Goal: Complete application form: Complete application form

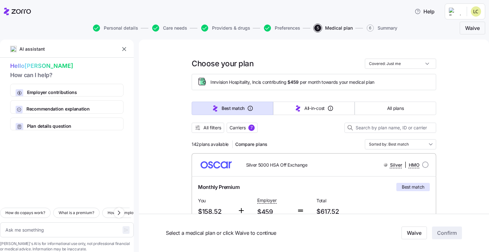
scroll to position [509, 0]
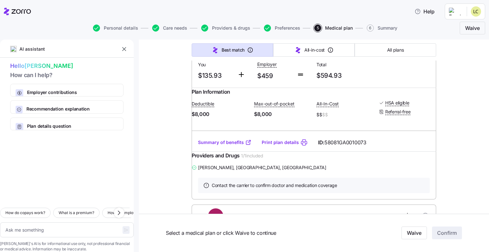
click at [123, 50] on icon "button" at bounding box center [124, 49] width 6 height 6
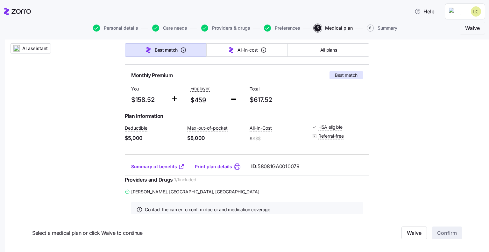
scroll to position [127, 0]
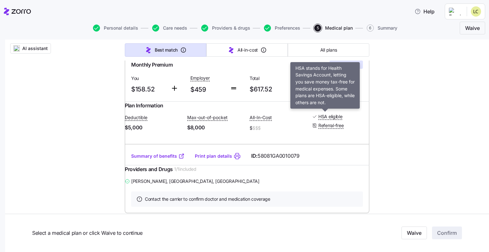
click at [331, 120] on span "HSA eligible" at bounding box center [330, 116] width 24 height 6
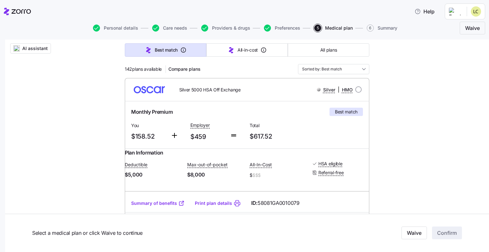
scroll to position [95, 0]
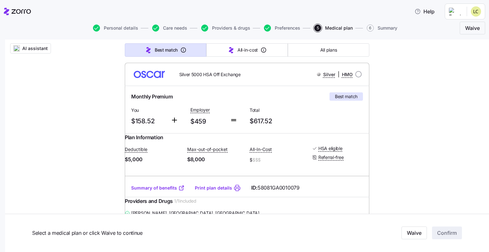
click at [158, 191] on link "Summary of benefits" at bounding box center [157, 188] width 53 height 6
click at [279, 29] on span "Preferences" at bounding box center [287, 28] width 25 height 4
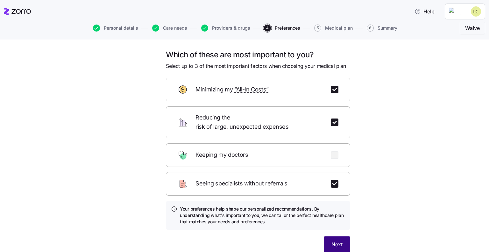
click at [332, 240] on span "Next" at bounding box center [336, 244] width 11 height 8
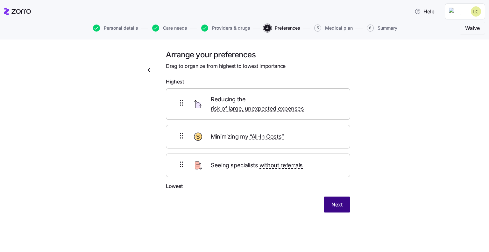
click at [330, 198] on button "Next" at bounding box center [337, 204] width 26 height 16
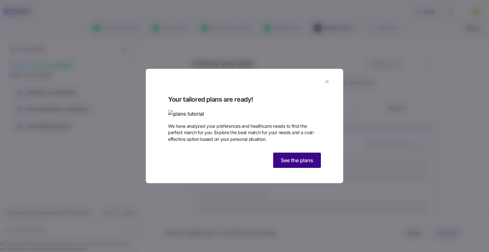
click at [296, 164] on span "See the plans" at bounding box center [297, 160] width 32 height 8
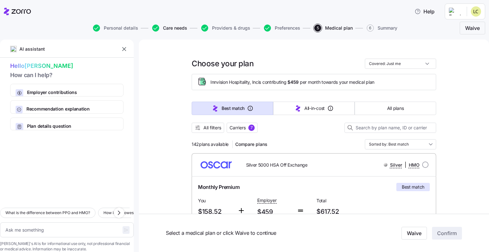
click at [171, 28] on span "Care needs" at bounding box center [175, 28] width 24 height 4
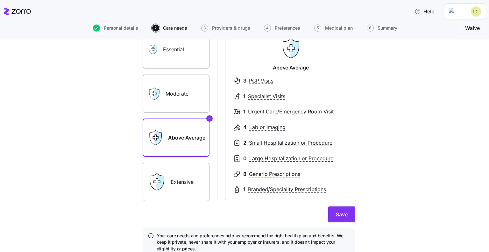
scroll to position [64, 0]
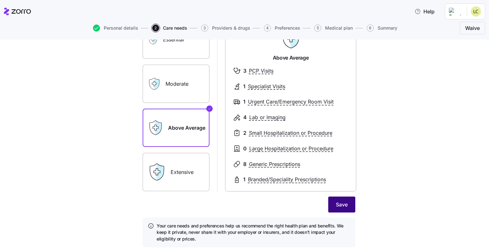
click at [331, 207] on button "Save" at bounding box center [341, 204] width 27 height 16
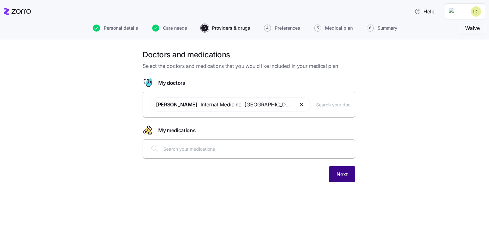
click at [341, 176] on span "Next" at bounding box center [341, 174] width 11 height 8
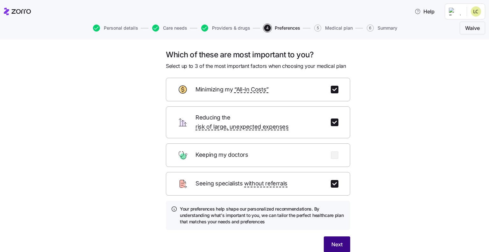
click at [335, 240] on span "Next" at bounding box center [336, 244] width 11 height 8
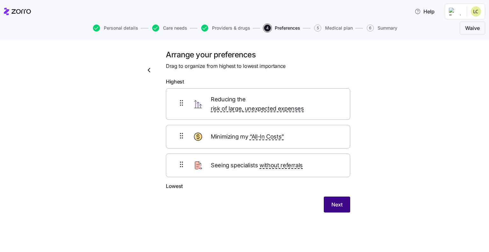
click at [328, 199] on button "Next" at bounding box center [337, 204] width 26 height 16
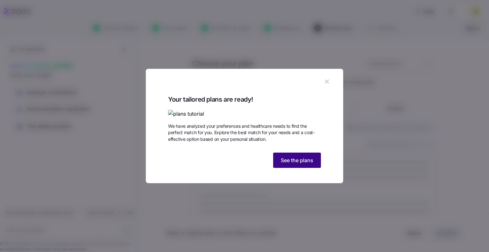
click at [290, 164] on span "See the plans" at bounding box center [297, 160] width 32 height 8
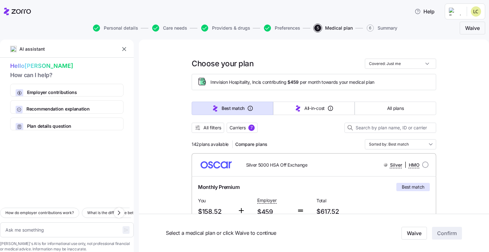
click at [122, 51] on icon "button" at bounding box center [124, 49] width 6 height 6
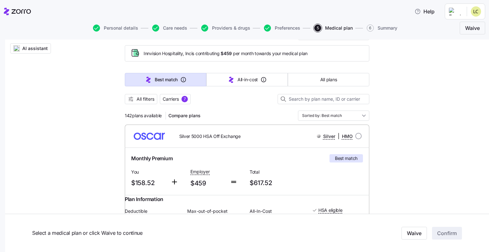
scroll to position [64, 0]
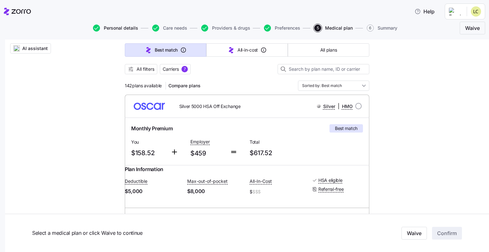
click at [118, 29] on span "Personal details" at bounding box center [121, 28] width 34 height 4
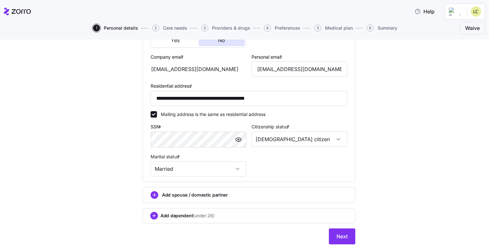
scroll to position [187, 0]
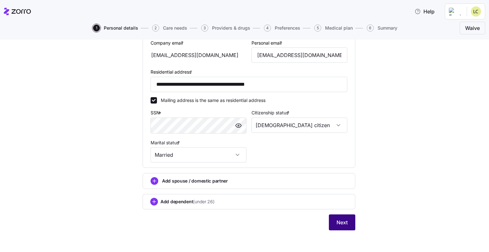
click at [336, 223] on span "Next" at bounding box center [341, 222] width 11 height 8
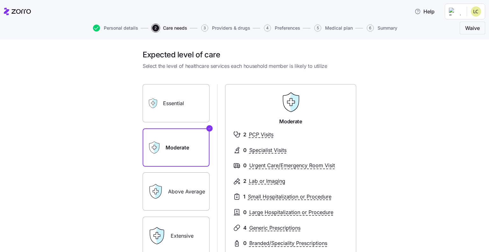
scroll to position [32, 0]
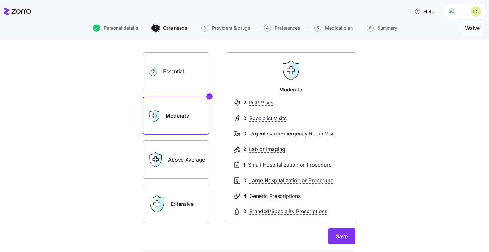
click at [181, 173] on label "Above Average" at bounding box center [176, 159] width 67 height 38
click at [0, 0] on input "Above Average" at bounding box center [0, 0] width 0 height 0
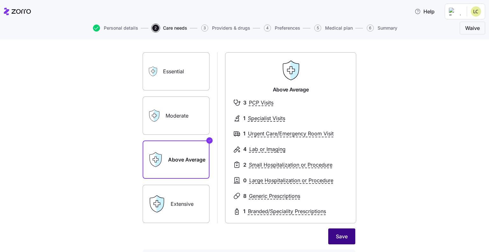
click at [328, 240] on button "Save" at bounding box center [341, 236] width 27 height 16
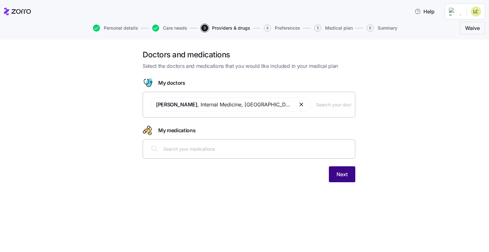
click at [338, 179] on button "Next" at bounding box center [342, 174] width 26 height 16
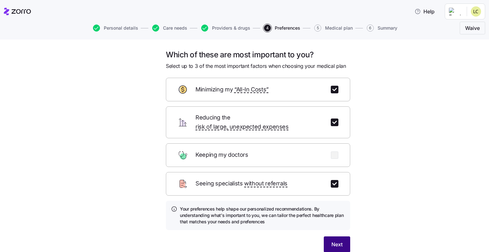
click at [328, 238] on button "Next" at bounding box center [337, 244] width 26 height 16
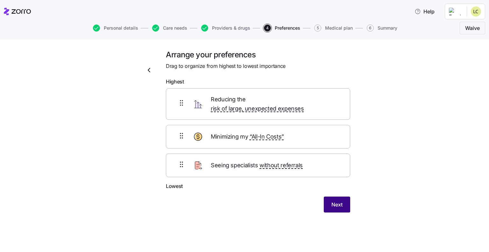
click at [338, 202] on button "Next" at bounding box center [337, 204] width 26 height 16
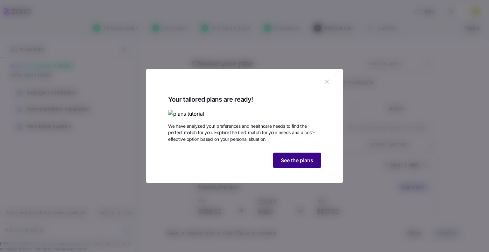
click at [287, 168] on button "See the plans" at bounding box center [297, 159] width 48 height 15
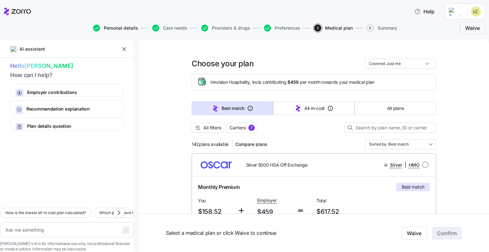
click at [124, 28] on span "Personal details" at bounding box center [121, 28] width 34 height 4
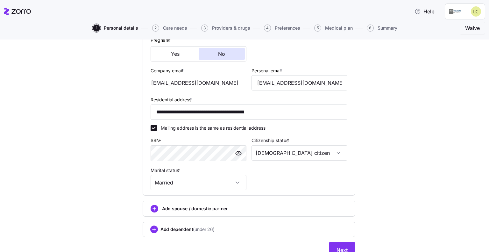
scroll to position [187, 0]
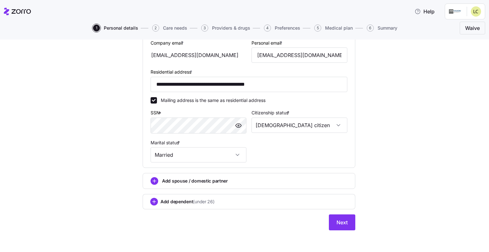
click at [195, 201] on span "(under 26)" at bounding box center [203, 201] width 21 height 6
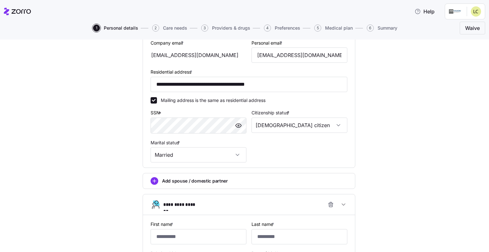
click at [195, 183] on div "Add spouse / domestic partner" at bounding box center [248, 181] width 197 height 8
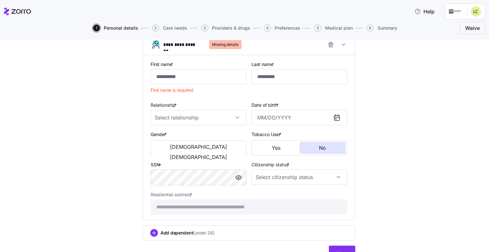
scroll to position [535, 0]
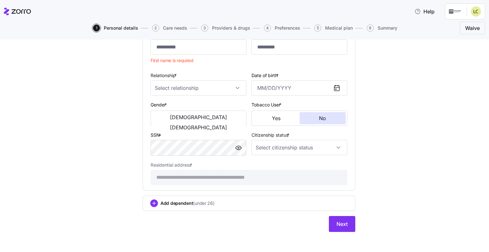
click at [335, 28] on span "Medical plan" at bounding box center [339, 28] width 28 height 4
click at [173, 30] on span "Care needs" at bounding box center [175, 28] width 24 height 4
click at [329, 224] on button "Next" at bounding box center [342, 224] width 26 height 16
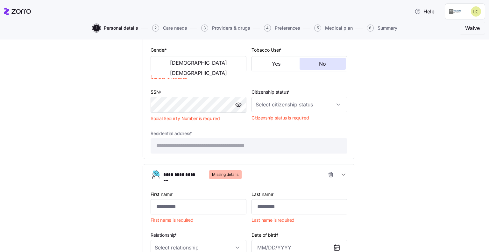
scroll to position [262, 0]
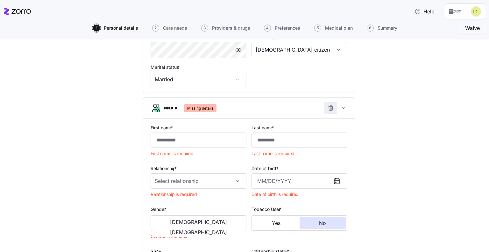
click at [327, 106] on icon "button" at bounding box center [330, 108] width 6 height 6
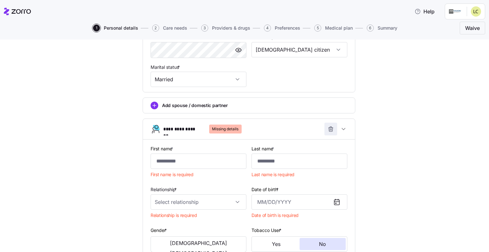
click at [328, 129] on icon "button" at bounding box center [330, 129] width 6 height 6
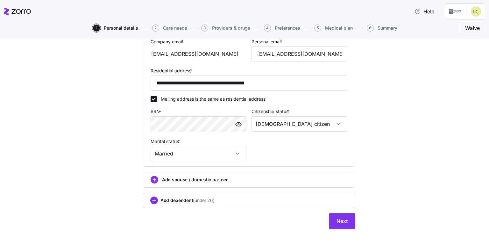
scroll to position [187, 0]
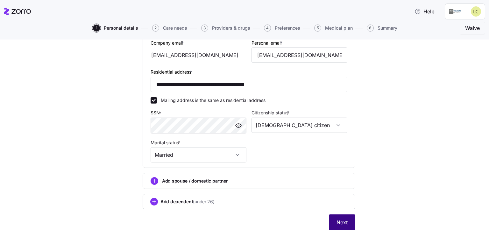
click at [333, 222] on button "Next" at bounding box center [342, 222] width 26 height 16
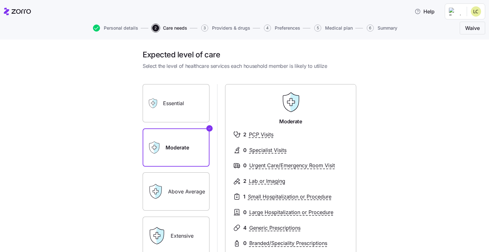
scroll to position [32, 0]
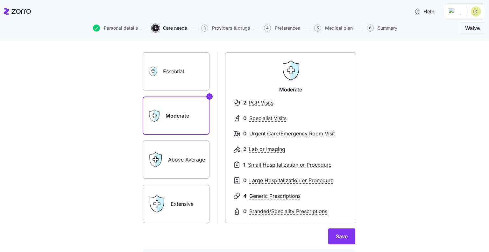
drag, startPoint x: 334, startPoint y: 236, endPoint x: 402, endPoint y: 191, distance: 81.9
click at [402, 191] on div "Expected level of care Select the level of healthcare services each household m…" at bounding box center [249, 152] width 462 height 269
click at [197, 170] on label "Above Average" at bounding box center [176, 159] width 67 height 38
click at [0, 0] on input "Above Average" at bounding box center [0, 0] width 0 height 0
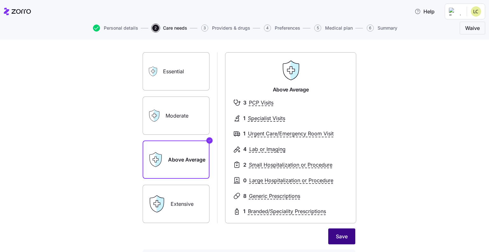
click at [342, 238] on span "Save" at bounding box center [342, 236] width 12 height 8
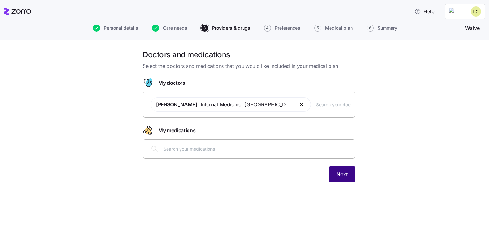
click at [339, 181] on button "Next" at bounding box center [342, 174] width 26 height 16
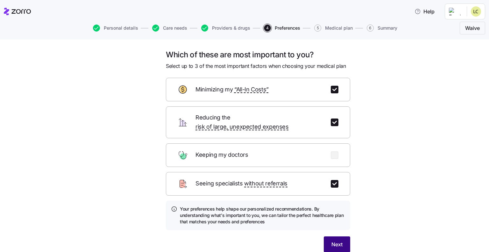
click at [331, 240] on span "Next" at bounding box center [336, 244] width 11 height 8
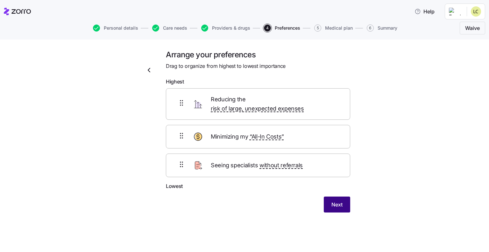
click at [333, 200] on span "Next" at bounding box center [336, 204] width 11 height 8
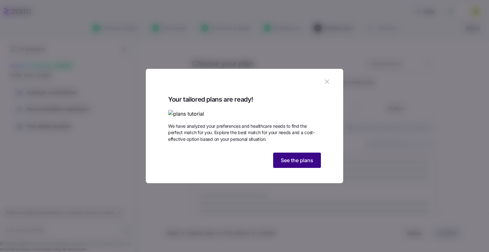
click at [295, 168] on button "See the plans" at bounding box center [297, 159] width 48 height 15
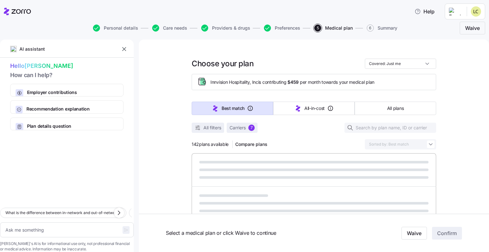
type textarea "x"
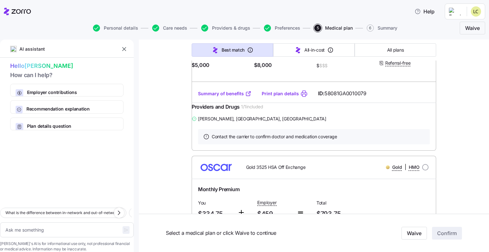
scroll to position [191, 0]
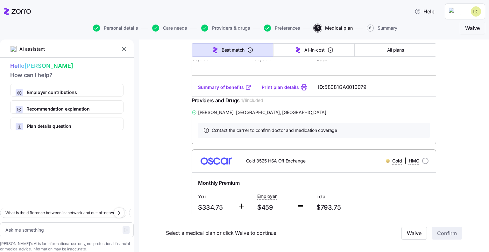
click at [124, 49] on icon "button" at bounding box center [124, 49] width 6 height 6
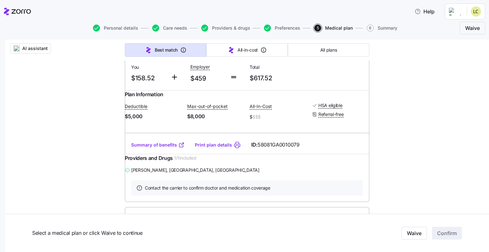
scroll to position [0, 0]
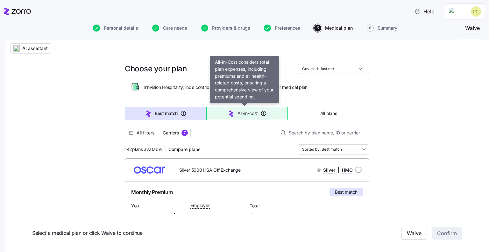
click at [229, 114] on icon "button" at bounding box center [231, 113] width 8 height 8
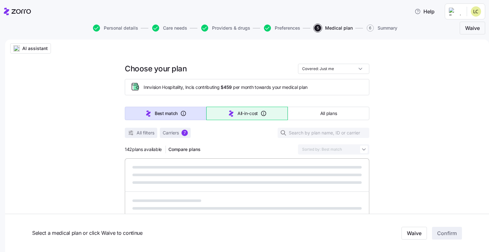
type input "Sorted by: All-in-cost"
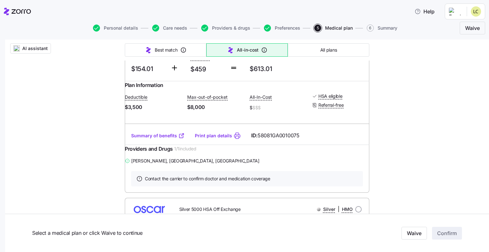
scroll to position [159, 0]
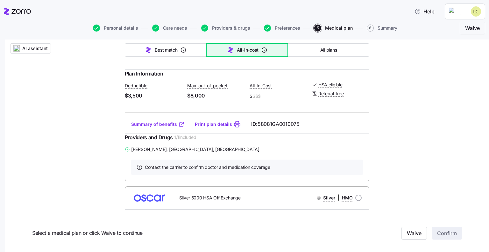
click at [147, 127] on link "Summary of benefits" at bounding box center [157, 124] width 53 height 6
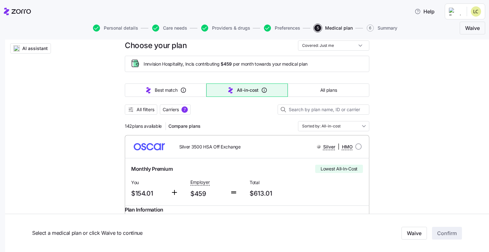
scroll to position [0, 0]
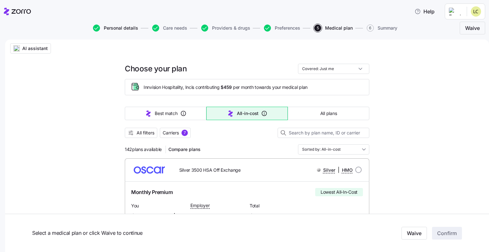
click at [114, 27] on span "Personal details" at bounding box center [121, 28] width 34 height 4
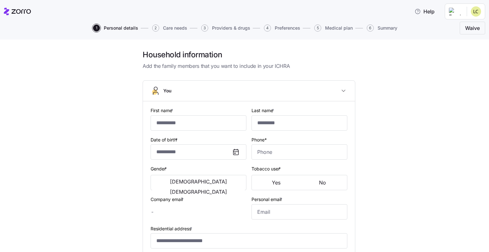
type input "********"
type input "******"
type input "[EMAIL_ADDRESS][DOMAIN_NAME]"
type input "**********"
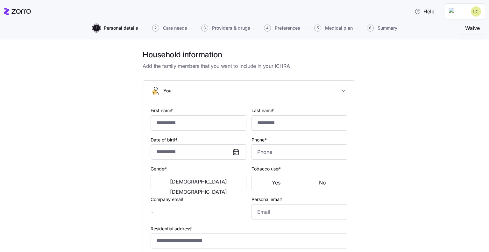
checkbox input "true"
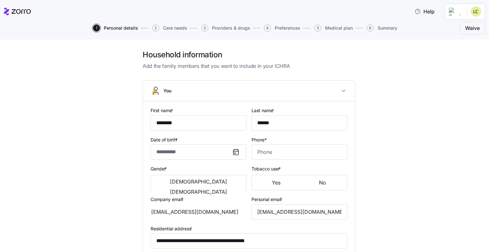
type input "**********"
type input "[PHONE_NUMBER]"
type input "[DEMOGRAPHIC_DATA] citizen"
type input "Married"
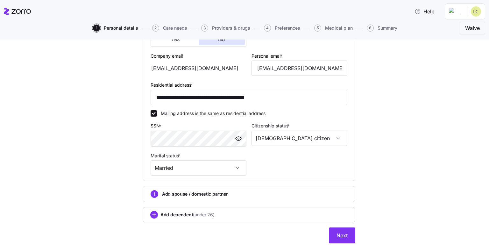
scroll to position [187, 0]
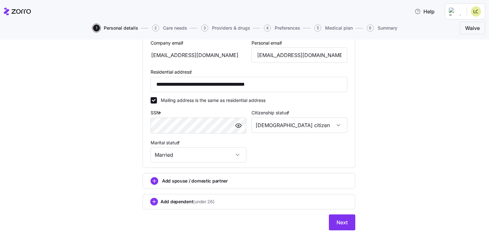
click at [172, 182] on span "Add spouse / domestic partner" at bounding box center [195, 181] width 66 height 6
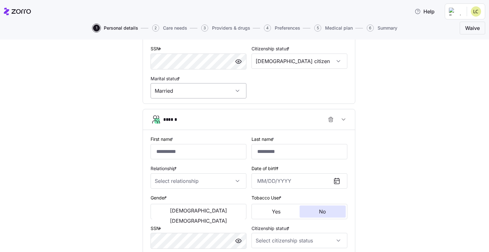
scroll to position [282, 0]
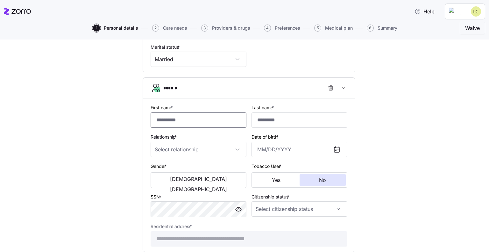
click at [173, 121] on input "First name *" at bounding box center [198, 119] width 96 height 15
click at [99, 127] on div "**********" at bounding box center [249, 33] width 462 height 533
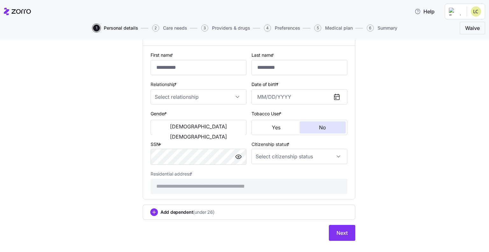
scroll to position [344, 0]
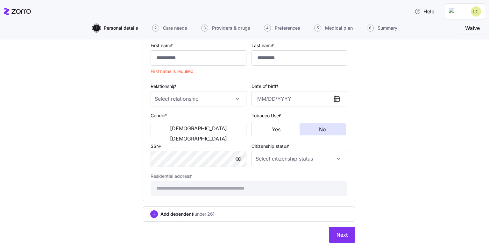
click at [180, 214] on span "Add dependent (under 26)" at bounding box center [187, 214] width 54 height 6
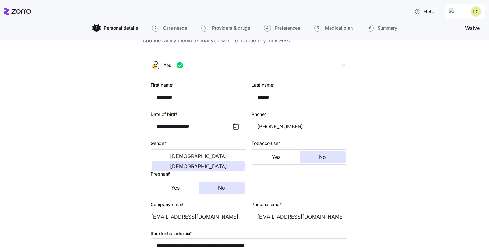
scroll to position [0, 0]
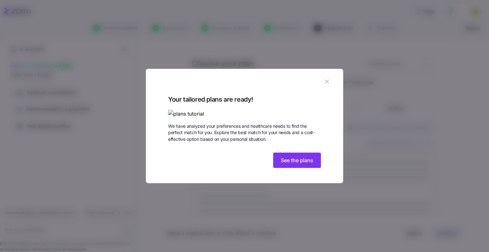
click at [327, 80] on icon "button" at bounding box center [327, 82] width 4 height 4
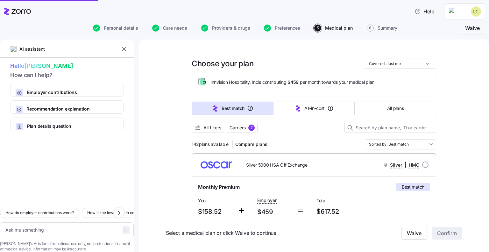
type textarea "x"
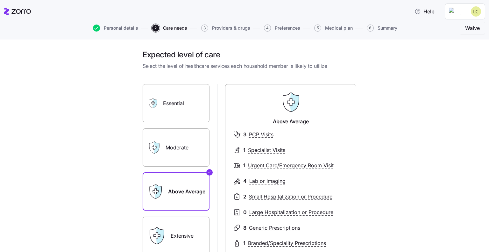
click at [172, 30] on span "Care needs" at bounding box center [175, 28] width 24 height 4
click at [127, 28] on span "Personal details" at bounding box center [121, 28] width 34 height 4
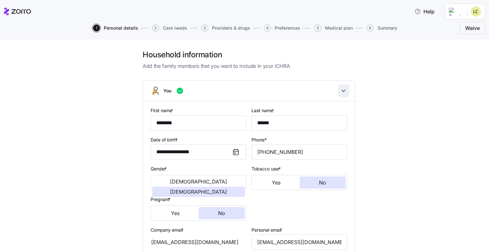
click at [340, 90] on icon "button" at bounding box center [343, 90] width 6 height 6
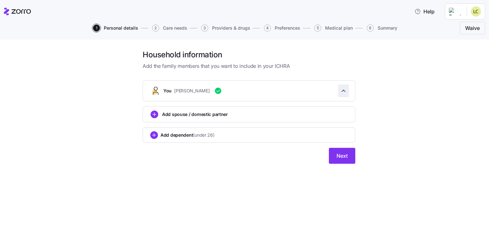
click at [340, 90] on icon "button" at bounding box center [343, 90] width 6 height 6
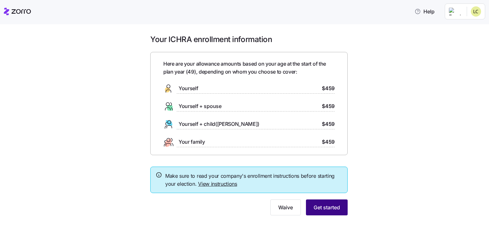
click at [336, 206] on span "Get started" at bounding box center [326, 207] width 26 height 8
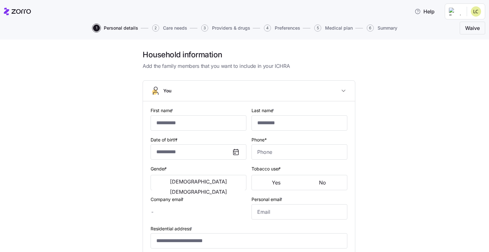
type input "********"
type input "******"
type input "[EMAIL_ADDRESS][DOMAIN_NAME]"
type input "**********"
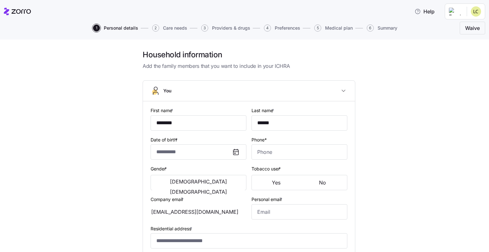
checkbox input "true"
type input "**********"
type input "[PHONE_NUMBER]"
type input "[DEMOGRAPHIC_DATA] citizen"
type input "Married"
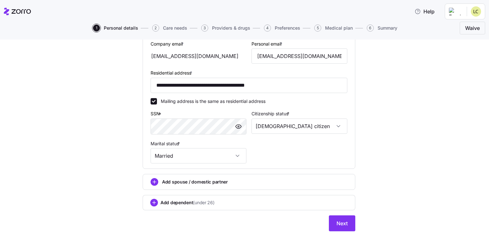
scroll to position [187, 0]
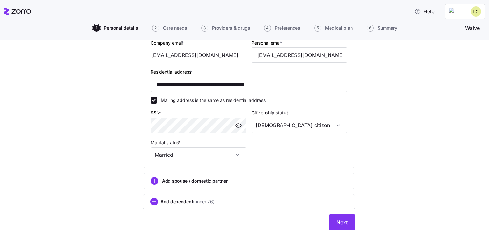
click at [225, 182] on div "Add spouse / domestic partner" at bounding box center [248, 181] width 197 height 8
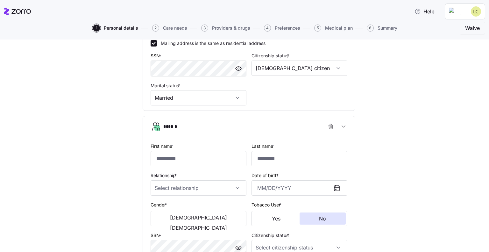
scroll to position [344, 0]
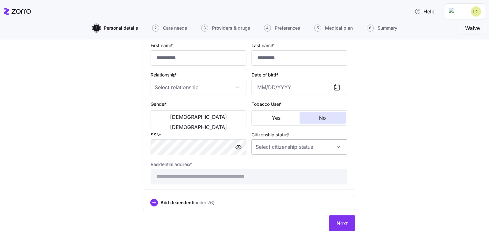
click at [261, 145] on input "Citizenship status *" at bounding box center [299, 146] width 96 height 15
click at [263, 162] on span "[DEMOGRAPHIC_DATA] citizen" at bounding box center [288, 164] width 65 height 7
type input "[DEMOGRAPHIC_DATA] citizen"
click at [169, 119] on button "[DEMOGRAPHIC_DATA]" at bounding box center [198, 117] width 93 height 10
click at [258, 84] on input "Date of birth *" at bounding box center [299, 87] width 96 height 15
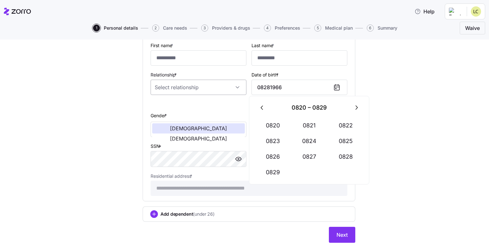
type input "December 31, 0827"
click at [175, 88] on input "Relationship *" at bounding box center [198, 87] width 96 height 15
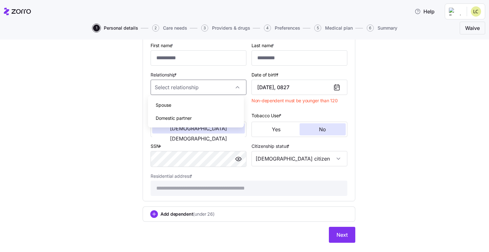
click at [176, 106] on div "Spouse" at bounding box center [195, 104] width 91 height 13
type input "Spouse"
click at [169, 54] on input "First name *" at bounding box center [198, 57] width 96 height 15
type input "*****"
click at [271, 57] on input "Last name *" at bounding box center [299, 57] width 96 height 15
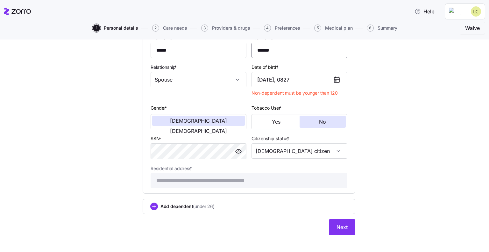
scroll to position [356, 0]
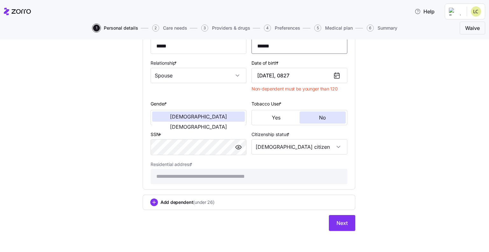
type input "******"
click at [222, 204] on div "Add dependent (under 26)" at bounding box center [249, 201] width 213 height 15
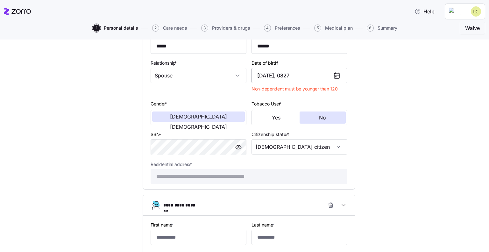
click at [284, 80] on input "December 31, 0827" at bounding box center [299, 75] width 96 height 15
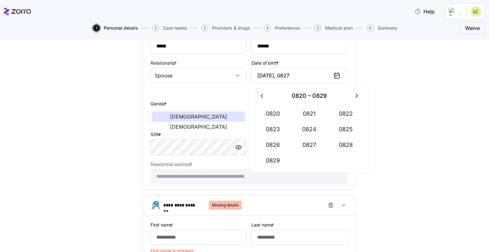
click at [262, 95] on icon "button" at bounding box center [262, 95] width 7 height 7
drag, startPoint x: 255, startPoint y: 72, endPoint x: 312, endPoint y: 70, distance: 57.3
click at [312, 70] on input "December 31, 0827" at bounding box center [299, 75] width 96 height 15
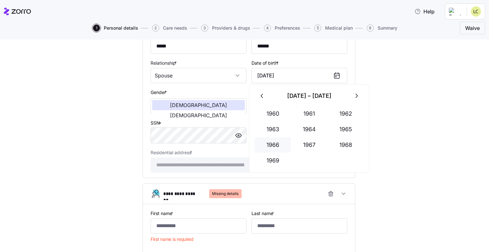
click at [272, 149] on button "1966" at bounding box center [273, 144] width 36 height 15
click at [312, 145] on button "Aug" at bounding box center [309, 144] width 36 height 15
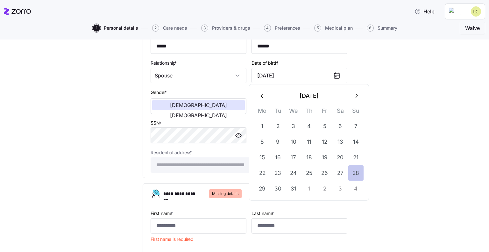
click at [356, 174] on button "28" at bounding box center [355, 172] width 15 height 15
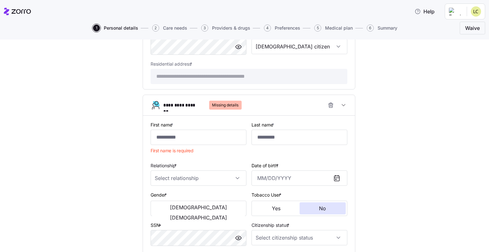
scroll to position [451, 0]
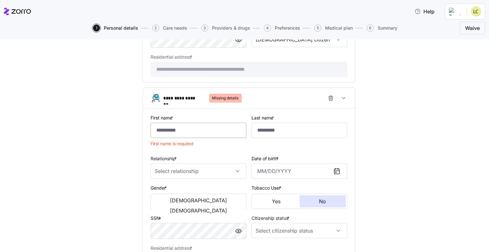
type input "August 28, 1966"
click at [173, 126] on input "First name *" at bounding box center [198, 129] width 96 height 15
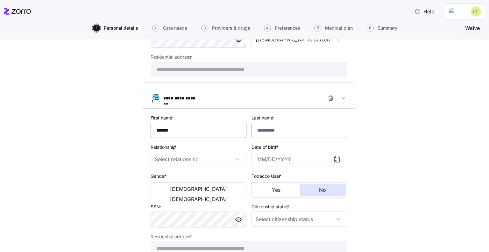
type input "******"
click at [257, 122] on input "Last name *" at bounding box center [299, 129] width 96 height 15
type input "******"
click at [178, 156] on input "Relationship *" at bounding box center [198, 158] width 96 height 15
click at [173, 175] on div "Child" at bounding box center [195, 176] width 91 height 13
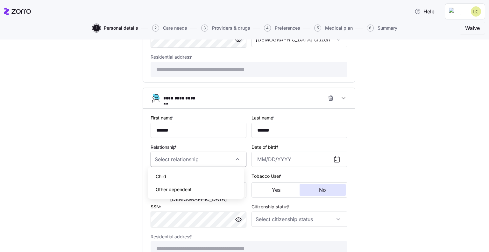
type input "Child"
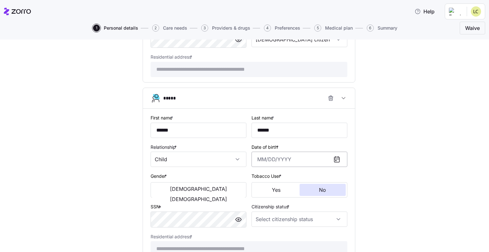
click at [267, 157] on input "Date of birth *" at bounding box center [299, 158] width 96 height 15
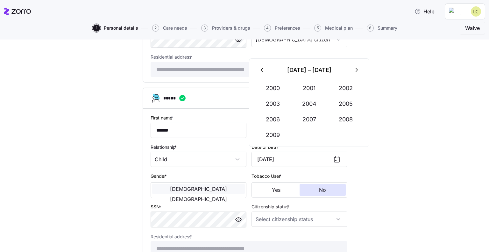
click at [174, 186] on span "[DEMOGRAPHIC_DATA]" at bounding box center [198, 188] width 57 height 5
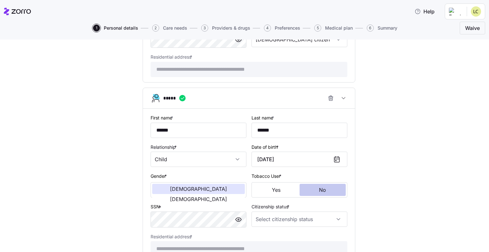
click at [333, 186] on button "No" at bounding box center [322, 190] width 46 height 12
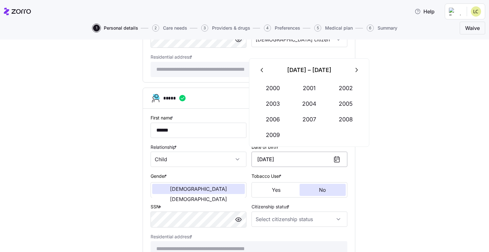
click at [263, 152] on input "December 1, 2001" at bounding box center [299, 158] width 96 height 15
click at [276, 102] on button "2003" at bounding box center [273, 103] width 36 height 15
click at [276, 86] on button "Jan" at bounding box center [273, 87] width 36 height 15
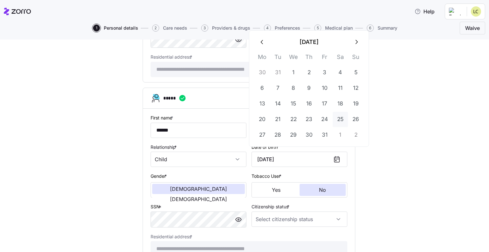
click at [344, 119] on button "25" at bounding box center [339, 119] width 15 height 15
type input "January 25, 2003"
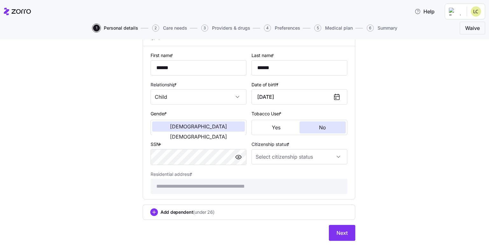
scroll to position [515, 0]
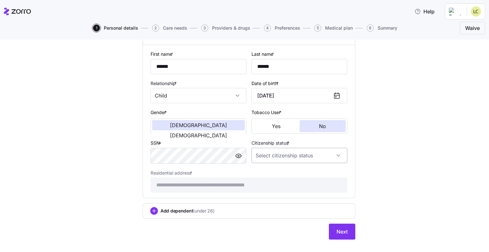
click at [269, 152] on input "Citizenship status *" at bounding box center [299, 155] width 96 height 15
click at [269, 174] on span "[DEMOGRAPHIC_DATA] citizen" at bounding box center [288, 171] width 65 height 7
type input "[DEMOGRAPHIC_DATA] citizen"
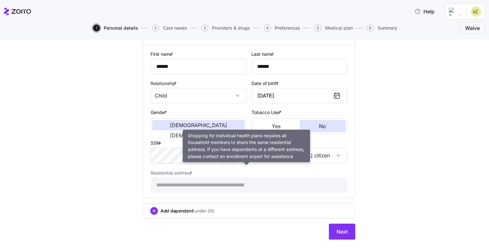
click at [220, 171] on div "**********" at bounding box center [248, 181] width 197 height 24
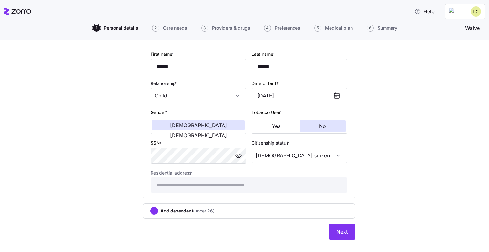
click at [186, 210] on span "Add dependent (under 26)" at bounding box center [187, 210] width 54 height 6
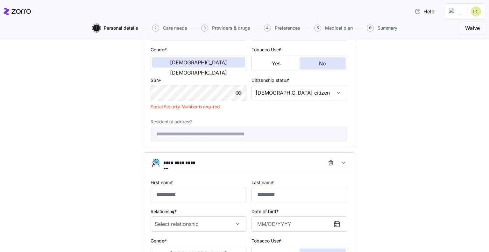
scroll to position [579, 0]
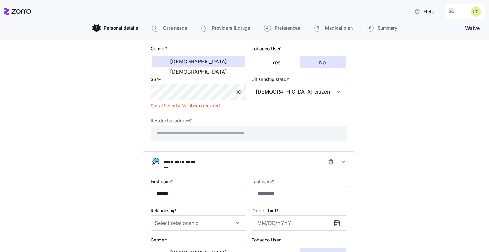
type input "******"
click at [258, 188] on input "Last name *" at bounding box center [299, 193] width 96 height 15
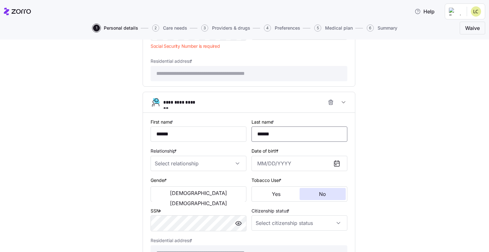
scroll to position [642, 0]
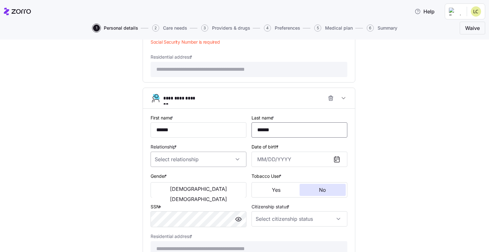
type input "******"
click at [176, 158] on input "Relationship *" at bounding box center [198, 158] width 96 height 15
click at [172, 174] on div "Child" at bounding box center [195, 175] width 91 height 13
type input "Child"
click at [269, 152] on input "Date of birth *" at bounding box center [299, 158] width 96 height 15
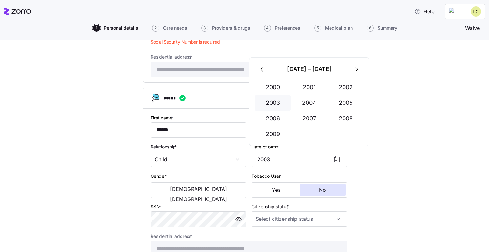
click at [274, 103] on button "2003" at bounding box center [273, 102] width 36 height 15
click at [277, 87] on button "Jan" at bounding box center [273, 87] width 36 height 15
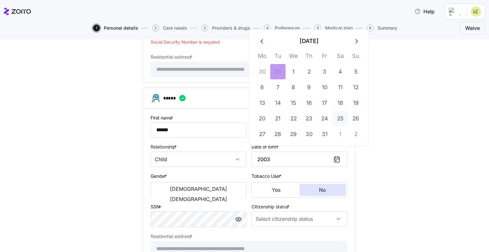
click at [339, 117] on button "25" at bounding box center [339, 118] width 15 height 15
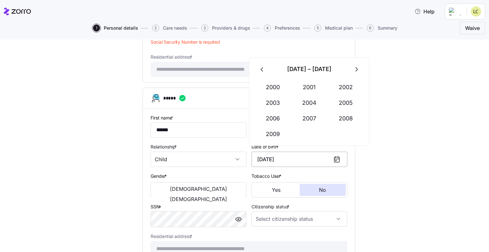
click at [308, 155] on input "January 25, 2006" at bounding box center [299, 158] width 96 height 15
type input "January 25, 2006"
click at [313, 186] on button "No" at bounding box center [322, 190] width 46 height 12
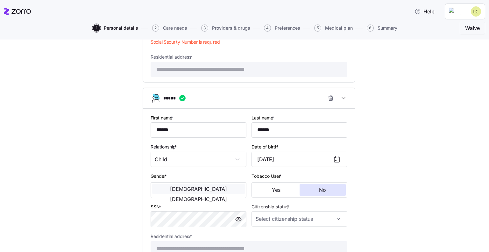
click at [176, 191] on button "[DEMOGRAPHIC_DATA]" at bounding box center [198, 189] width 93 height 10
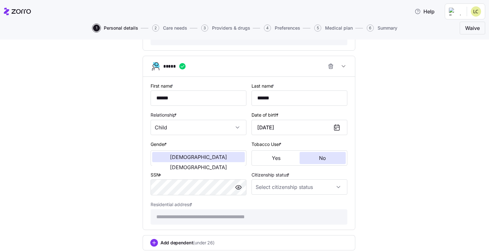
scroll to position [706, 0]
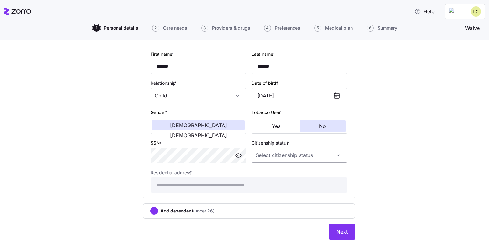
click at [255, 153] on input "Citizenship status *" at bounding box center [299, 154] width 96 height 15
click at [268, 171] on span "[DEMOGRAPHIC_DATA] citizen" at bounding box center [288, 171] width 65 height 7
type input "[DEMOGRAPHIC_DATA] citizen"
click at [194, 209] on span "(under 26)" at bounding box center [203, 210] width 21 height 6
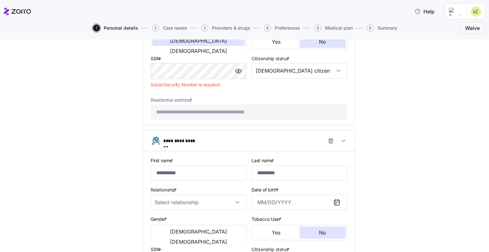
scroll to position [801, 0]
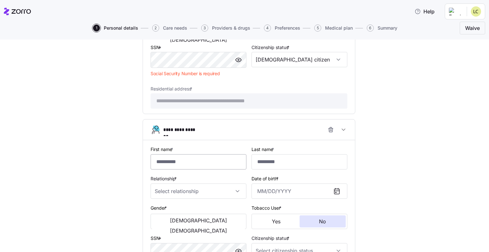
click at [173, 160] on input "First name *" at bounding box center [198, 161] width 96 height 15
type input "******"
click at [263, 157] on input "Last name *" at bounding box center [299, 161] width 96 height 15
type input "******"
click at [156, 185] on input "Relationship *" at bounding box center [198, 190] width 96 height 15
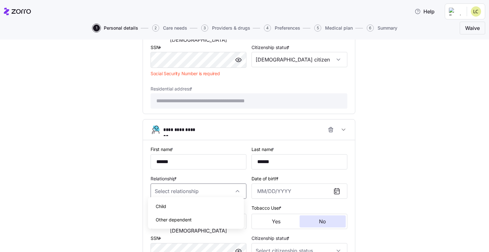
click at [161, 204] on span "Child" at bounding box center [161, 206] width 10 height 7
type input "Child"
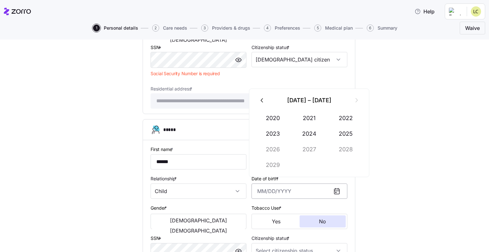
click at [256, 185] on input "Date of birth *" at bounding box center [299, 190] width 96 height 15
click at [349, 122] on button "2012" at bounding box center [345, 117] width 36 height 15
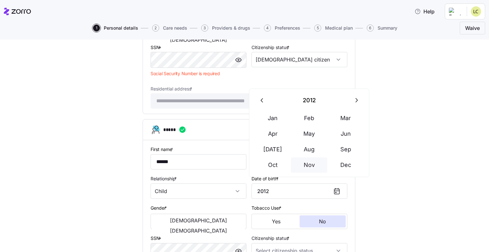
click at [306, 163] on button "Nov" at bounding box center [309, 164] width 36 height 15
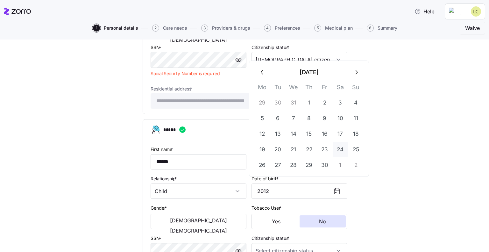
click at [343, 149] on button "24" at bounding box center [339, 149] width 15 height 15
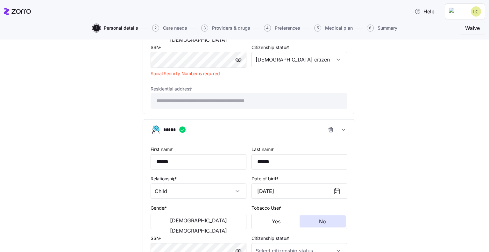
scroll to position [865, 0]
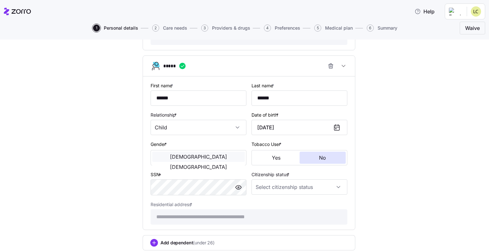
type input "November 24, 2012"
click at [176, 157] on button "[DEMOGRAPHIC_DATA]" at bounding box center [198, 156] width 93 height 10
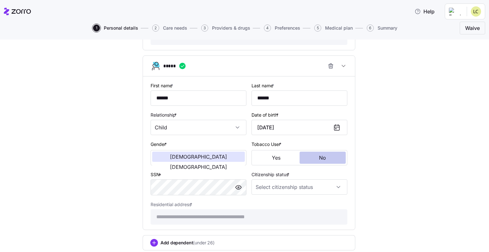
click at [319, 156] on span "No" at bounding box center [322, 157] width 7 height 5
click at [265, 183] on input "Citizenship status *" at bounding box center [299, 186] width 96 height 15
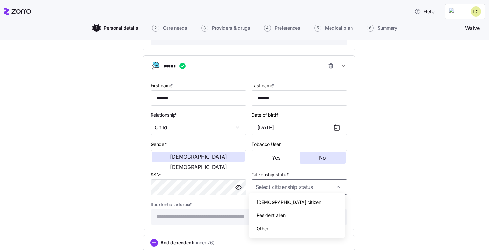
click at [269, 201] on span "[DEMOGRAPHIC_DATA] citizen" at bounding box center [288, 202] width 65 height 7
type input "[DEMOGRAPHIC_DATA] citizen"
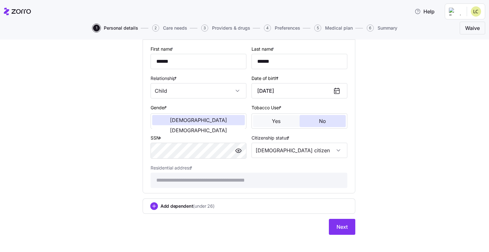
scroll to position [903, 0]
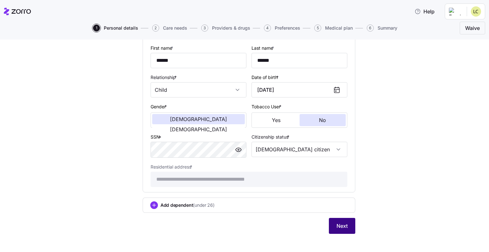
click at [338, 222] on span "Next" at bounding box center [341, 226] width 11 height 8
